Goal: Transaction & Acquisition: Obtain resource

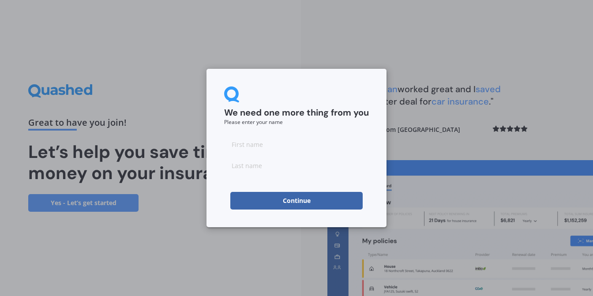
click at [284, 144] on input at bounding box center [296, 144] width 145 height 18
type input "Rabi"
type input "Ban"
click at [298, 203] on button "Continue" at bounding box center [296, 201] width 132 height 18
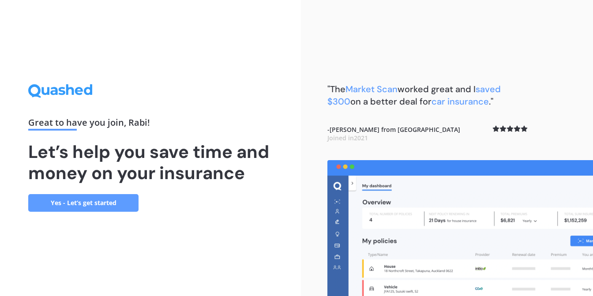
click at [91, 203] on link "Yes - Let’s get started" at bounding box center [83, 203] width 110 height 18
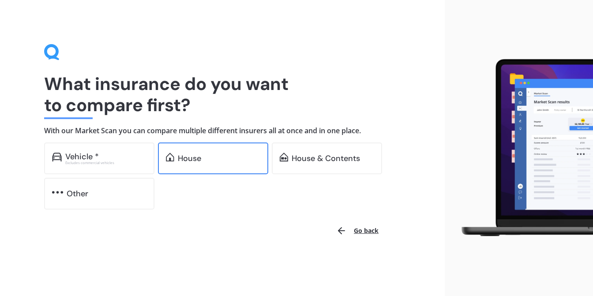
click at [209, 160] on div "House" at bounding box center [219, 158] width 83 height 9
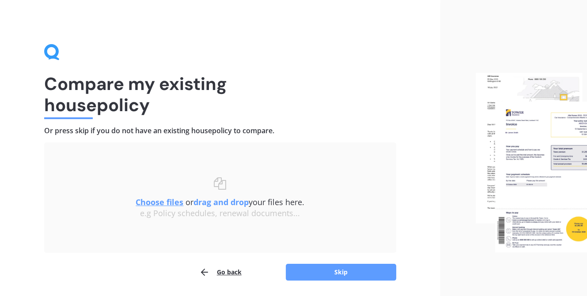
scroll to position [29, 0]
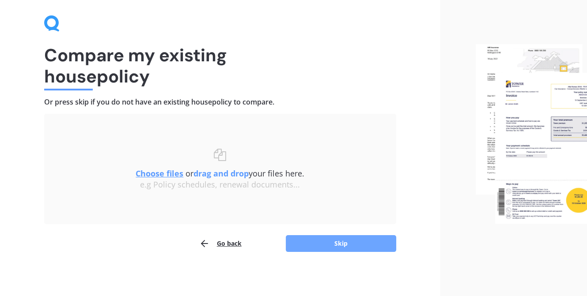
click at [339, 247] on button "Skip" at bounding box center [341, 243] width 110 height 17
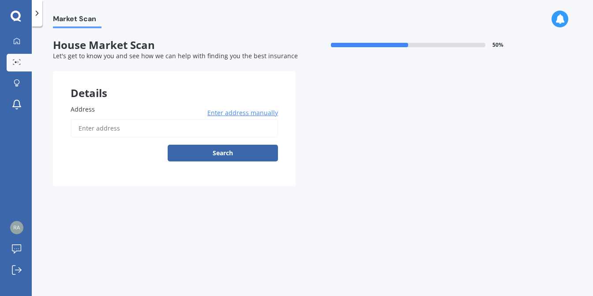
click at [121, 128] on input "Address" at bounding box center [174, 128] width 207 height 19
type input "4/9 Sunnydale Place, Oteha, Auckland 0632"
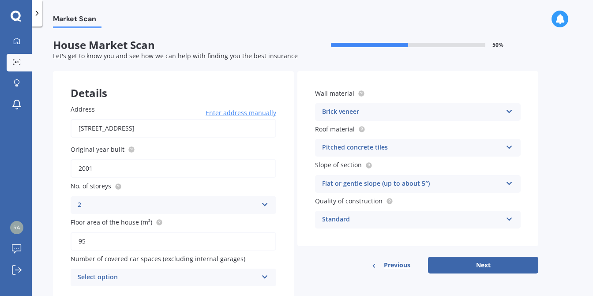
scroll to position [30, 0]
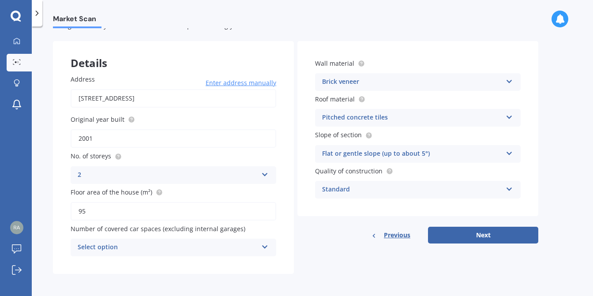
click at [261, 246] on icon at bounding box center [265, 245] width 8 height 6
click at [159, 271] on div "Address 4/9 Sunnydale Place, Oteha, Auckland 0632 Enter address manually Search…" at bounding box center [173, 165] width 241 height 217
click at [256, 246] on div "0" at bounding box center [168, 247] width 180 height 11
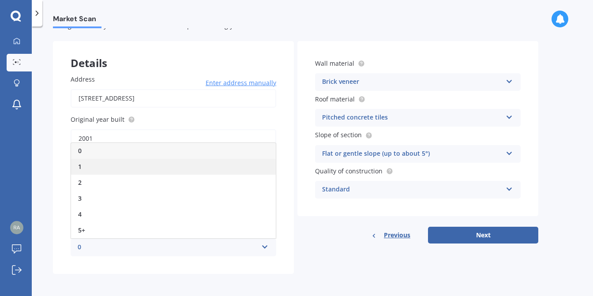
click at [100, 164] on div "1" at bounding box center [173, 167] width 205 height 16
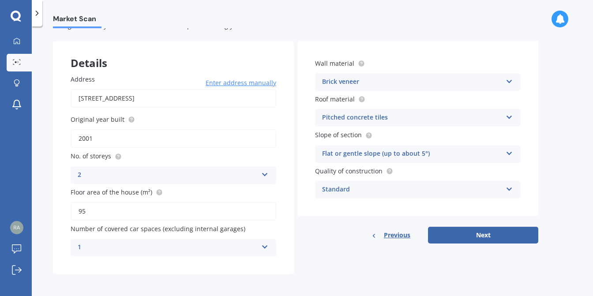
click at [421, 80] on div "Brick veneer" at bounding box center [412, 82] width 180 height 11
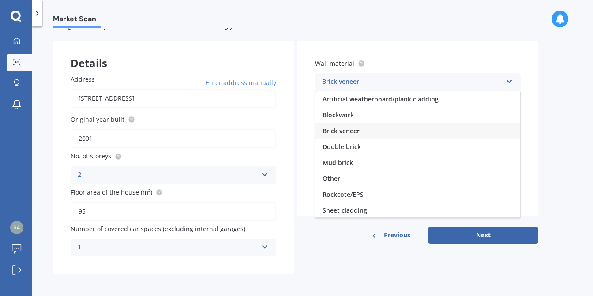
click at [421, 80] on div "Brick veneer" at bounding box center [412, 82] width 180 height 11
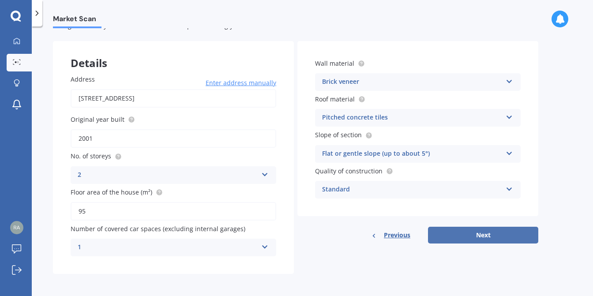
click at [492, 235] on button "Next" at bounding box center [483, 235] width 110 height 17
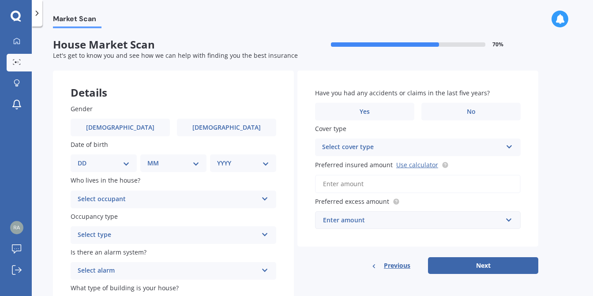
scroll to position [0, 0]
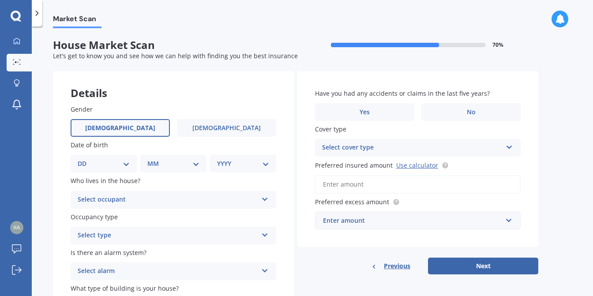
click at [119, 127] on span "Male" at bounding box center [120, 128] width 70 height 8
click at [0, 0] on input "Male" at bounding box center [0, 0] width 0 height 0
click at [128, 166] on select "DD 01 02 03 04 05 06 07 08 09 10 11 12 13 14 15 16 17 18 19 20 21 22 23 24 25 2…" at bounding box center [104, 164] width 52 height 10
select select "29"
click at [85, 159] on select "DD 01 02 03 04 05 06 07 08 09 10 11 12 13 14 15 16 17 18 19 20 21 22 23 24 25 2…" at bounding box center [104, 164] width 52 height 10
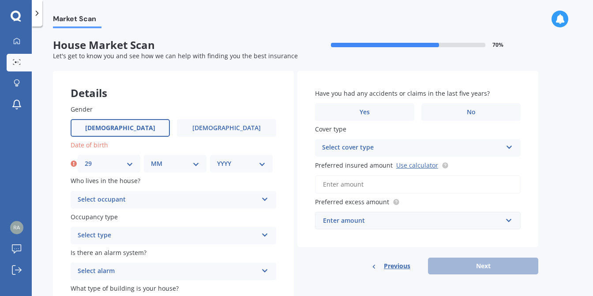
click at [191, 165] on select "MM 01 02 03 04 05 06 07 08 09 10 11 12" at bounding box center [175, 164] width 49 height 10
select select "04"
click at [151, 159] on select "MM 01 02 03 04 05 06 07 08 09 10 11 12" at bounding box center [175, 164] width 49 height 10
click at [239, 162] on select "YYYY 2009 2008 2007 2006 2005 2004 2003 2002 2001 2000 1999 1998 1997 1996 1995…" at bounding box center [241, 164] width 49 height 10
select select "1995"
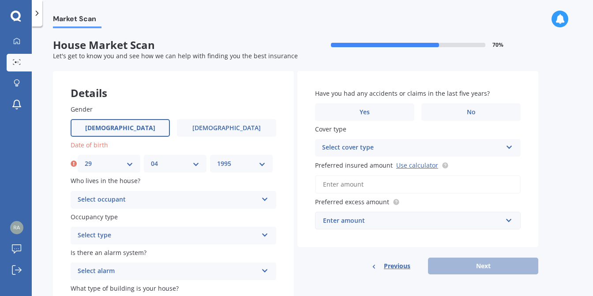
click at [217, 159] on select "YYYY 2009 2008 2007 2006 2005 2004 2003 2002 2001 2000 1999 1998 1997 1996 1995…" at bounding box center [241, 164] width 49 height 10
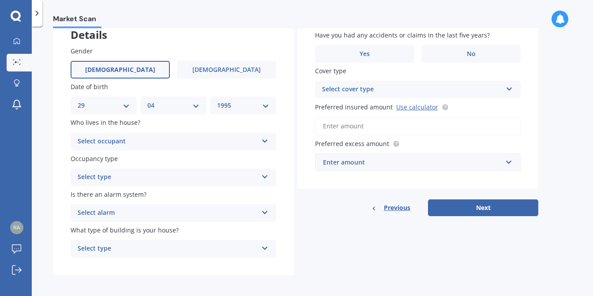
scroll to position [61, 0]
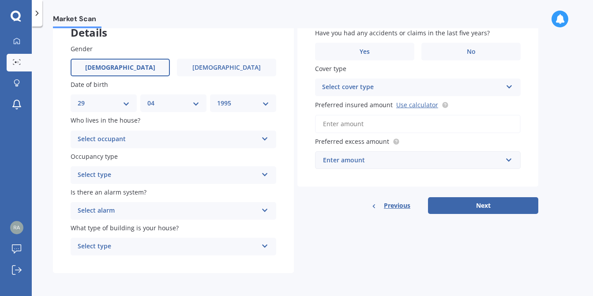
click at [174, 141] on div "Select occupant" at bounding box center [168, 139] width 180 height 11
click at [141, 151] on div "Owner" at bounding box center [173, 157] width 205 height 16
click at [143, 172] on div "Select type" at bounding box center [168, 175] width 180 height 11
click at [137, 196] on div "Permanent" at bounding box center [173, 192] width 205 height 16
click at [138, 213] on div "Select alarm" at bounding box center [168, 211] width 180 height 11
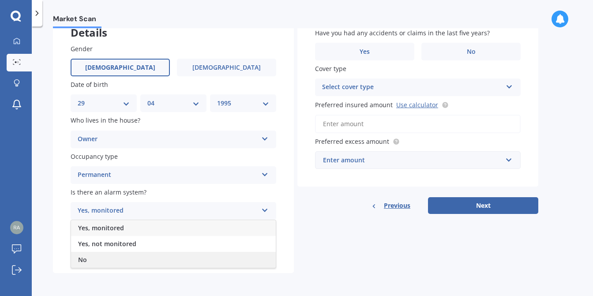
click at [107, 257] on div "No" at bounding box center [173, 260] width 205 height 16
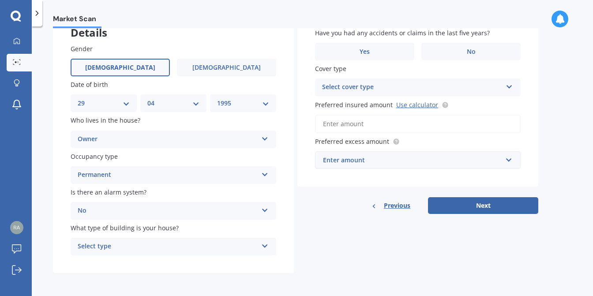
click at [136, 243] on div "Select type" at bounding box center [168, 246] width 180 height 11
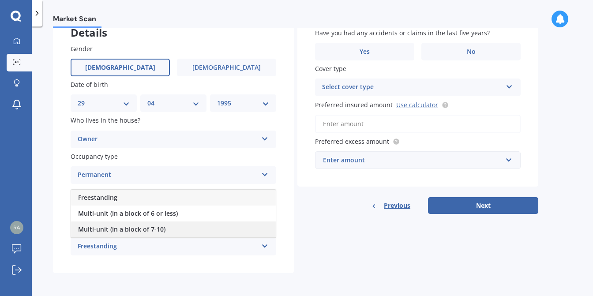
click at [138, 232] on span "Multi-unit (in a block of 7-10)" at bounding box center [121, 229] width 87 height 8
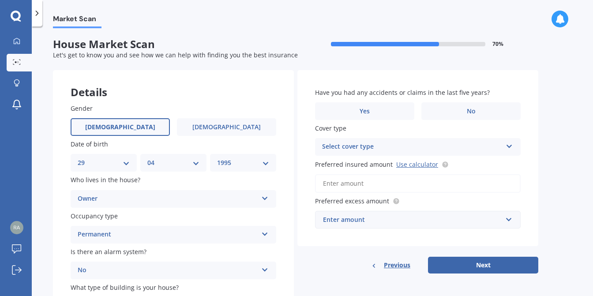
scroll to position [0, 0]
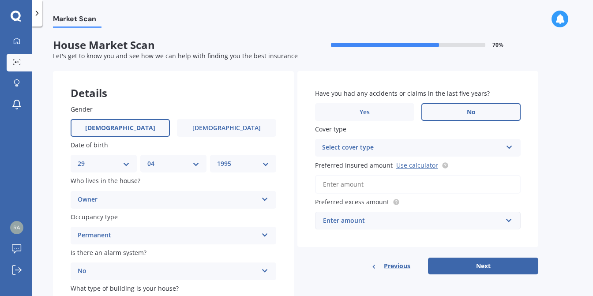
click at [468, 115] on span "No" at bounding box center [471, 113] width 9 height 8
click at [0, 0] on input "No" at bounding box center [0, 0] width 0 height 0
click at [398, 147] on div "Select cover type" at bounding box center [412, 148] width 180 height 11
click at [367, 162] on div "High" at bounding box center [418, 165] width 205 height 16
click at [370, 190] on input "Preferred insured amount Use calculator" at bounding box center [418, 184] width 206 height 19
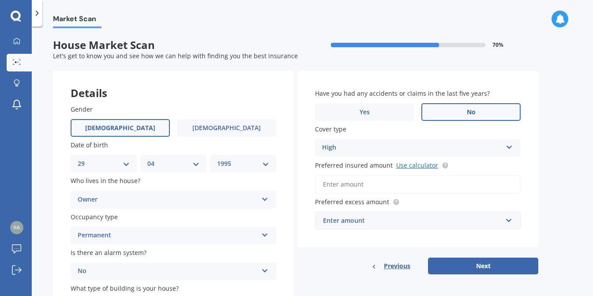
click at [415, 164] on link "Use calculator" at bounding box center [417, 165] width 42 height 8
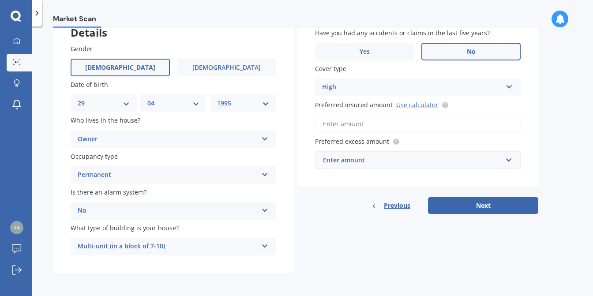
scroll to position [61, 0]
click at [387, 160] on div "Enter amount" at bounding box center [412, 160] width 179 height 10
click at [362, 124] on input "Preferred insured amount Use calculator" at bounding box center [418, 124] width 206 height 19
paste input "$401,637"
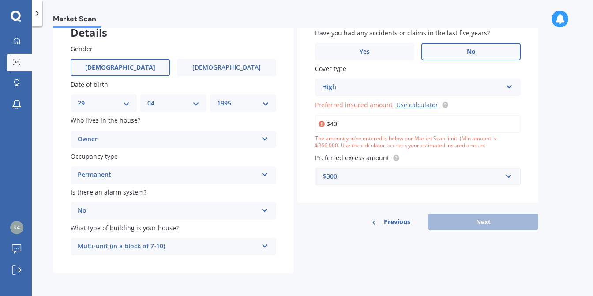
type input "$4"
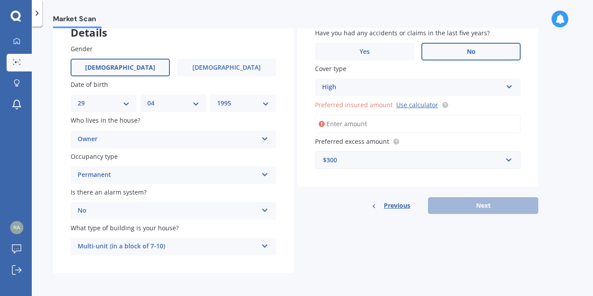
click at [339, 188] on div "Have you had any accidents or claims in the last five years? Yes No Cover type …" at bounding box center [417, 112] width 241 height 203
click at [487, 206] on div "Previous Next" at bounding box center [417, 205] width 241 height 17
click at [389, 123] on input "Preferred insured amount Use calculator" at bounding box center [418, 124] width 206 height 19
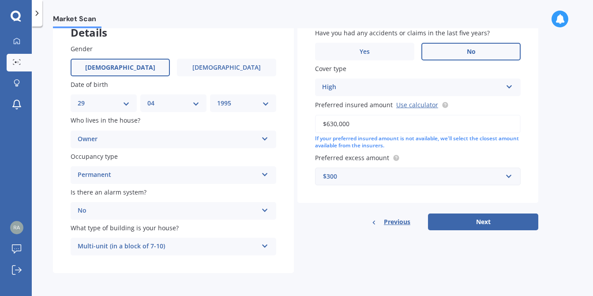
type input "$630,000"
click at [350, 228] on div "Previous Next" at bounding box center [417, 222] width 241 height 17
click at [507, 219] on button "Next" at bounding box center [483, 222] width 110 height 17
select select "29"
select select "04"
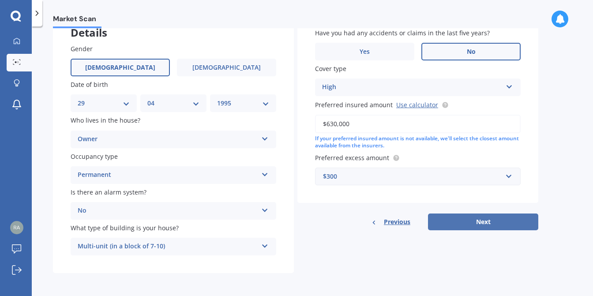
select select "1995"
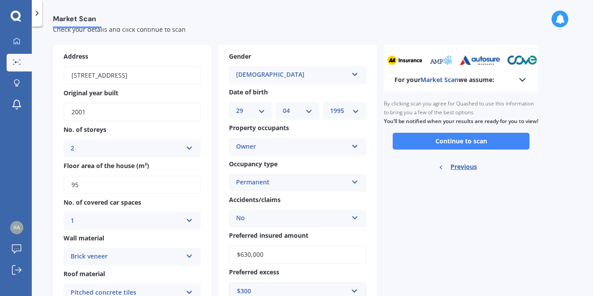
scroll to position [0, 0]
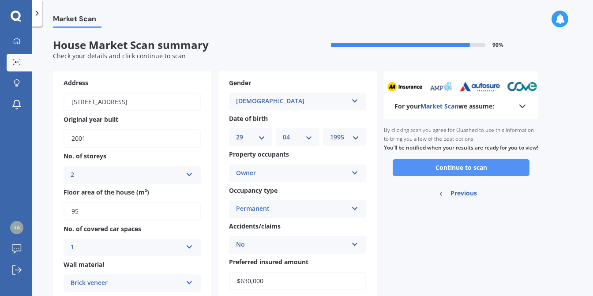
click at [436, 176] on button "Continue to scan" at bounding box center [461, 167] width 137 height 17
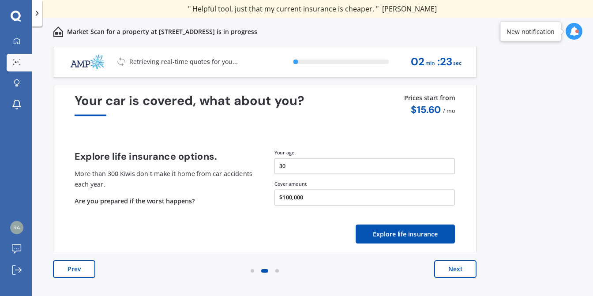
drag, startPoint x: 410, startPoint y: 220, endPoint x: 46, endPoint y: 192, distance: 364.8
click at [46, 192] on div "Previous 60,000+ Kiwis have signed up to shop and save on insurance with us " H…" at bounding box center [312, 181] width 561 height 270
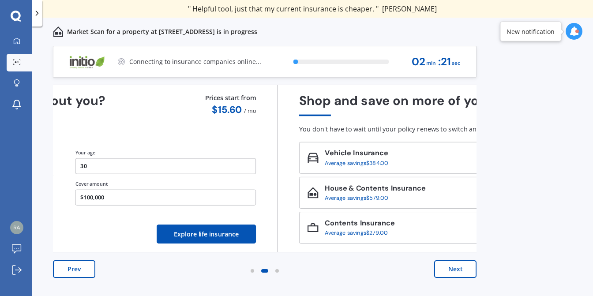
drag, startPoint x: 329, startPoint y: 220, endPoint x: 53, endPoint y: 221, distance: 275.9
click at [55, 221] on div "Your car is covered, what about you? Explore life insurance options. More than …" at bounding box center [66, 169] width 380 height 150
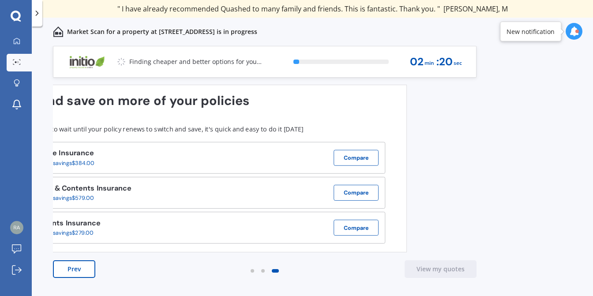
drag, startPoint x: 394, startPoint y: 203, endPoint x: 118, endPoint y: 216, distance: 275.7
click at [118, 215] on div "Vehicle Insurance Average savings $384.00 Compare House & Contents Insurance Av…" at bounding box center [195, 193] width 380 height 102
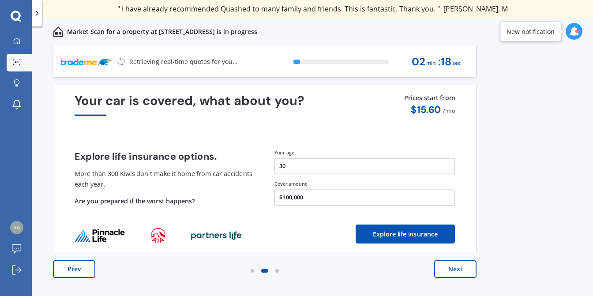
drag, startPoint x: 246, startPoint y: 205, endPoint x: 173, endPoint y: 222, distance: 75.2
click at [179, 222] on div "Quashed in the news Insurance premiums rise nationwide 1 NZ insurance premiums …" at bounding box center [264, 169] width 1271 height 168
drag, startPoint x: 328, startPoint y: 179, endPoint x: 101, endPoint y: 179, distance: 227.3
click at [275, 179] on div "Your age 30 Cover amount $100,000" at bounding box center [365, 177] width 181 height 56
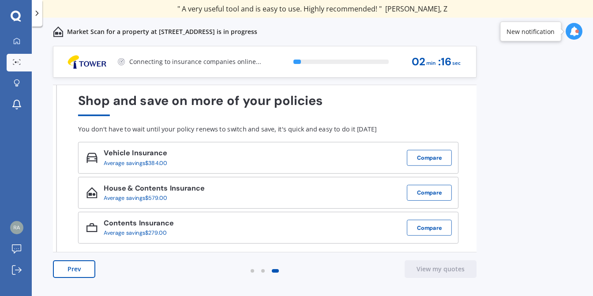
drag, startPoint x: 166, startPoint y: 172, endPoint x: 557, endPoint y: 212, distance: 393.5
click at [531, 207] on div "Previous 60,000+ Kiwis have signed up to shop and save on insurance with us " H…" at bounding box center [312, 181] width 561 height 270
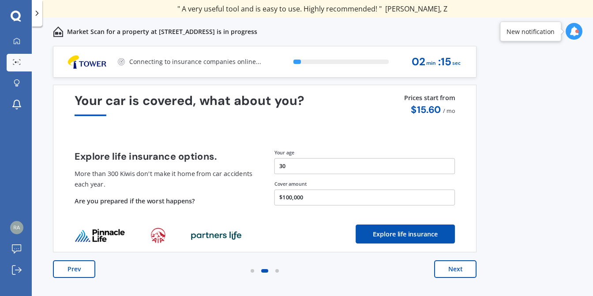
drag, startPoint x: 284, startPoint y: 137, endPoint x: 593, endPoint y: 160, distance: 309.4
click at [590, 143] on div "Previous 60,000+ Kiwis have signed up to shop and save on insurance with us " H…" at bounding box center [312, 181] width 561 height 270
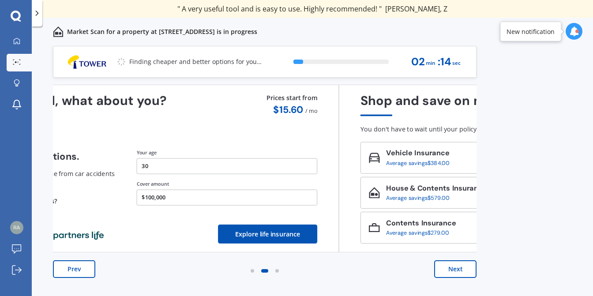
drag, startPoint x: 292, startPoint y: 171, endPoint x: 99, endPoint y: 170, distance: 192.9
click at [137, 170] on button "30" at bounding box center [227, 166] width 181 height 16
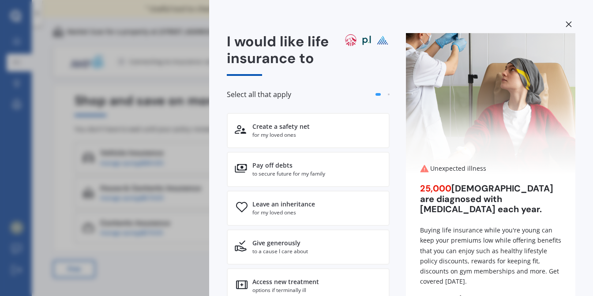
click at [566, 24] on icon at bounding box center [569, 24] width 6 height 6
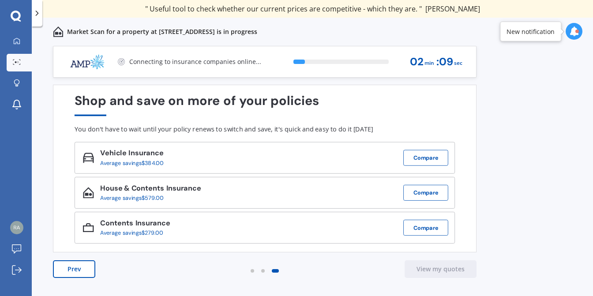
drag, startPoint x: 386, startPoint y: 113, endPoint x: 593, endPoint y: 135, distance: 207.8
click at [593, 135] on div "Previous 60,000+ Kiwis have signed up to shop and save on insurance with us " H…" at bounding box center [312, 181] width 561 height 270
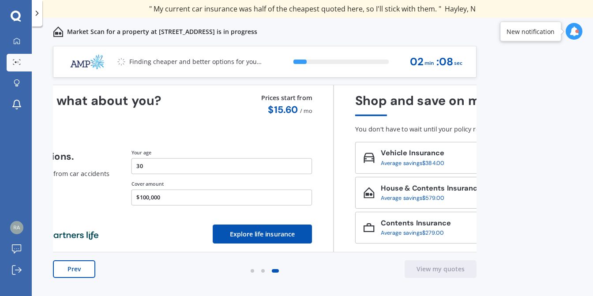
drag, startPoint x: 207, startPoint y: 115, endPoint x: 523, endPoint y: 120, distance: 316.5
click at [523, 120] on div "Previous 60,000+ Kiwis have signed up to shop and save on insurance with us " H…" at bounding box center [312, 181] width 561 height 270
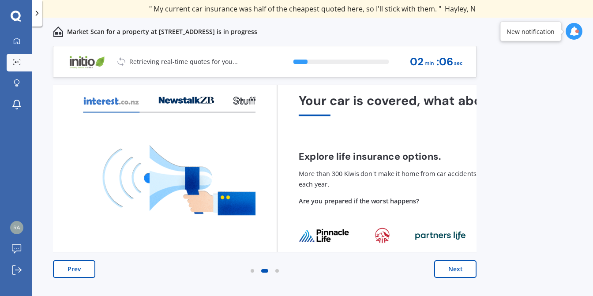
drag, startPoint x: 224, startPoint y: 127, endPoint x: 593, endPoint y: 133, distance: 369.0
click at [593, 133] on div "Previous 60,000+ Kiwis have signed up to shop and save on insurance with us " H…" at bounding box center [312, 181] width 561 height 270
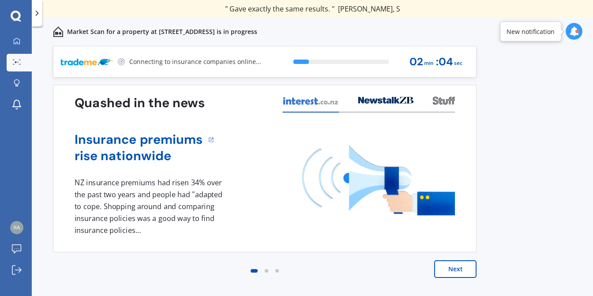
click at [462, 276] on button "Next" at bounding box center [455, 269] width 42 height 18
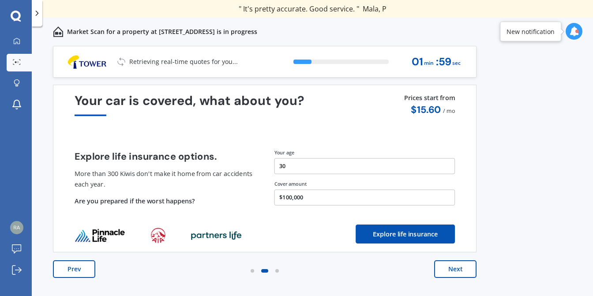
click at [455, 272] on button "Next" at bounding box center [455, 269] width 42 height 18
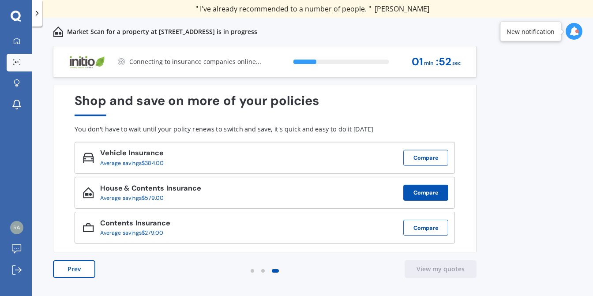
click at [425, 194] on button "Compare" at bounding box center [425, 193] width 45 height 16
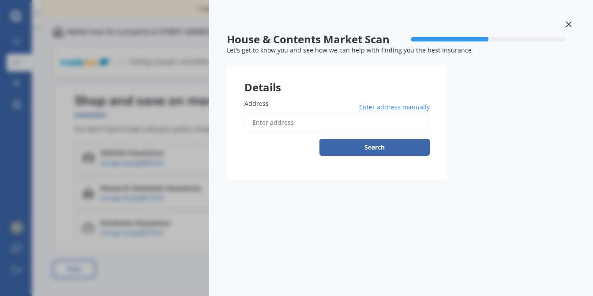
click at [109, 149] on div "House & Contents Market Scan 50 % Let's get to know you and see how we can help…" at bounding box center [296, 148] width 593 height 296
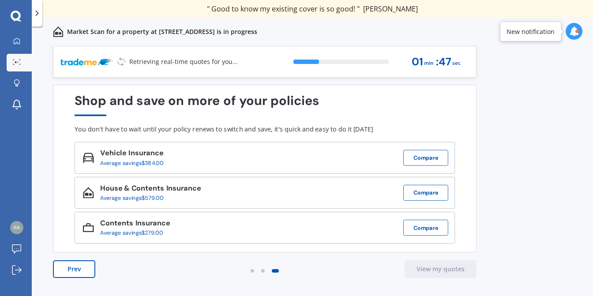
click at [91, 268] on button "Prev" at bounding box center [74, 269] width 42 height 18
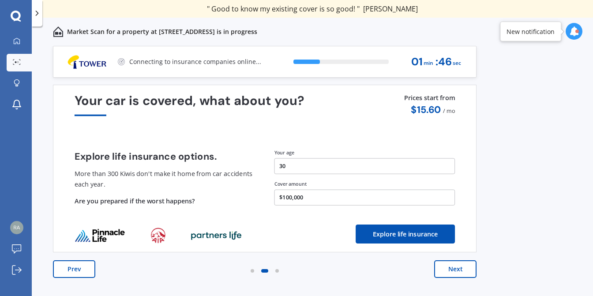
click at [86, 269] on button "Prev" at bounding box center [74, 269] width 42 height 18
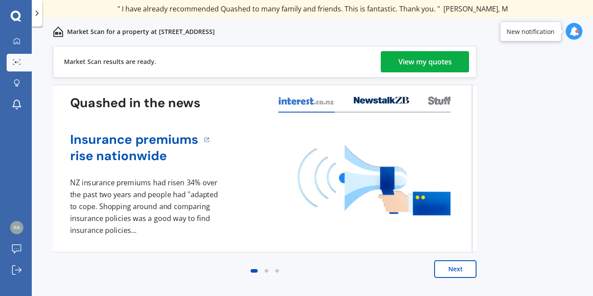
drag, startPoint x: 433, startPoint y: 175, endPoint x: 393, endPoint y: 187, distance: 41.9
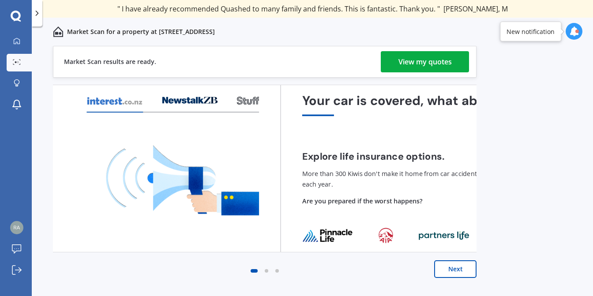
drag, startPoint x: 388, startPoint y: 181, endPoint x: -34, endPoint y: 185, distance: 421.1
click at [0, 185] on html "We are experiencing high volume of Market Scans . Just a heads up we will have …" at bounding box center [296, 148] width 593 height 296
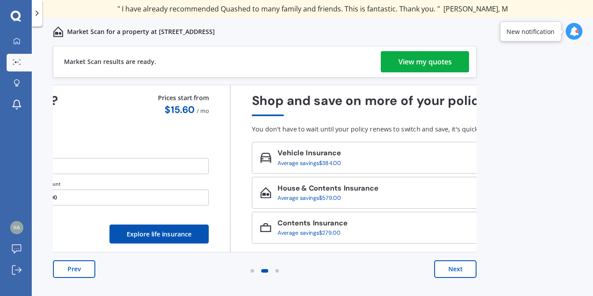
drag, startPoint x: 336, startPoint y: 185, endPoint x: 50, endPoint y: 188, distance: 286.0
click at [67, 189] on div "Your car is covered, what about you? Explore life insurance options. More than …" at bounding box center [19, 169] width 424 height 168
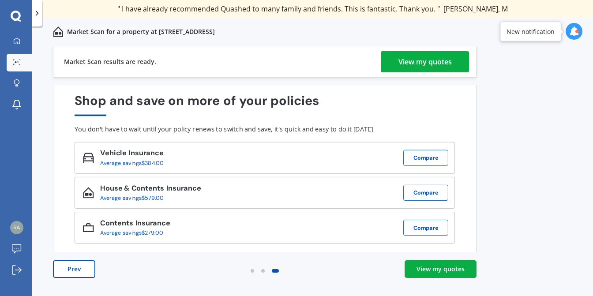
drag, startPoint x: 472, startPoint y: 169, endPoint x: -100, endPoint y: 192, distance: 572.5
click at [0, 192] on html "We are experiencing high volume of Market Scans . Just a heads up we will have …" at bounding box center [296, 148] width 593 height 296
drag, startPoint x: 455, startPoint y: 185, endPoint x: 0, endPoint y: 200, distance: 455.7
click at [0, 200] on div "My Dashboard Market Scan Explore insurance Notifications Rabi Ban Submit feedba…" at bounding box center [296, 148] width 593 height 296
drag, startPoint x: 183, startPoint y: 112, endPoint x: 497, endPoint y: 117, distance: 313.4
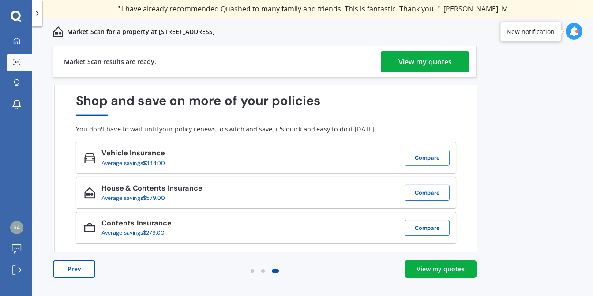
click at [485, 117] on div "Previous 60,000+ Kiwis have signed up to shop and save on insurance with us " H…" at bounding box center [312, 181] width 561 height 270
